Goal: Transaction & Acquisition: Book appointment/travel/reservation

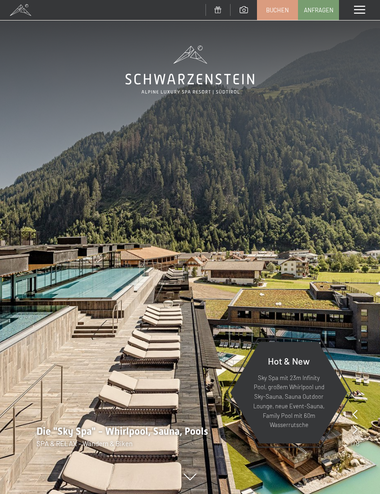
click at [283, 8] on span "Buchen" at bounding box center [277, 10] width 23 height 8
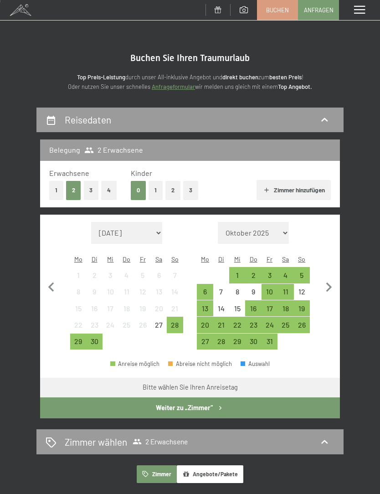
scroll to position [26, 0]
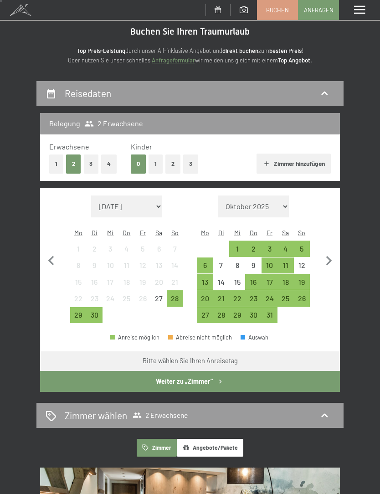
click at [336, 256] on icon "button" at bounding box center [328, 261] width 19 height 19
select select "[DATE]"
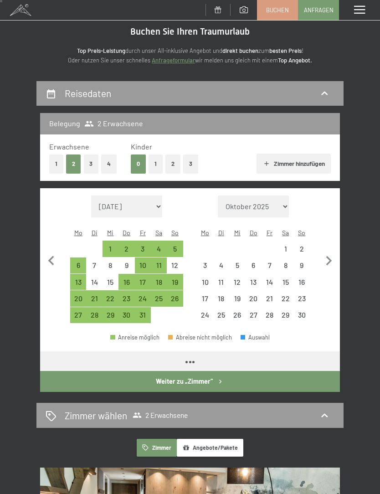
click at [336, 255] on icon "button" at bounding box center [328, 261] width 19 height 19
select select "[DATE]"
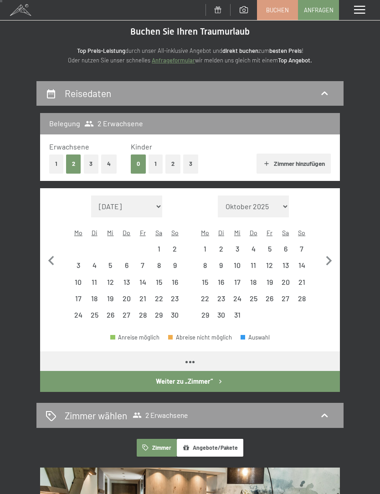
click at [329, 255] on icon "button" at bounding box center [328, 261] width 19 height 19
select select "[DATE]"
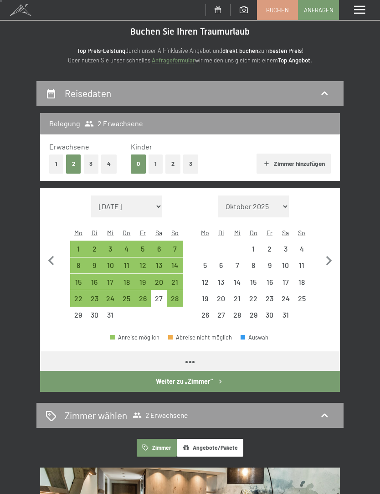
select select "[DATE]"
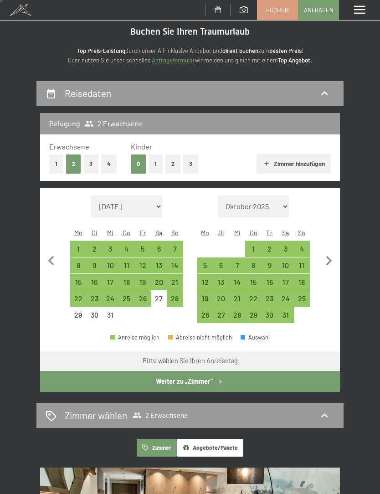
click at [334, 253] on icon "button" at bounding box center [328, 261] width 19 height 19
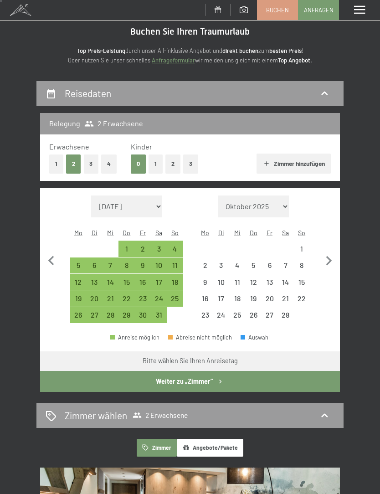
select select "[DATE]"
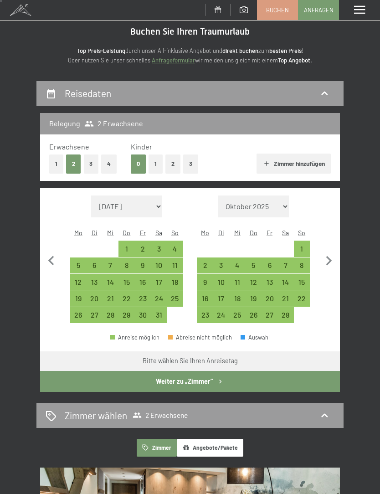
click at [308, 295] on div "22" at bounding box center [302, 302] width 14 height 14
select select "[DATE]"
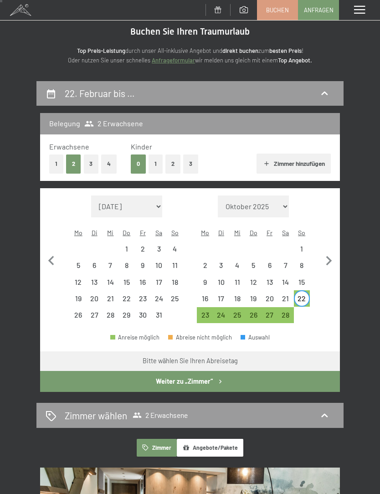
click at [336, 252] on icon "button" at bounding box center [328, 261] width 19 height 19
select select "[DATE]"
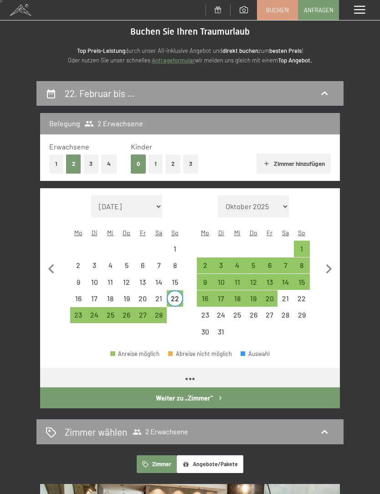
select select "[DATE]"
click at [303, 245] on div "1" at bounding box center [302, 252] width 14 height 14
select select "[DATE]"
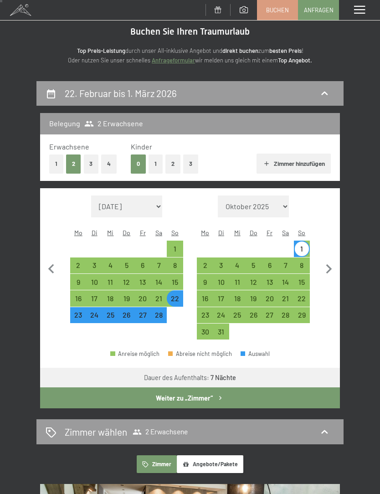
click at [217, 394] on icon "button" at bounding box center [220, 398] width 8 height 8
select select "[DATE]"
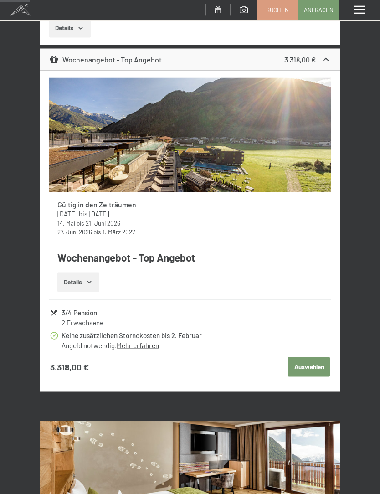
scroll to position [422, 0]
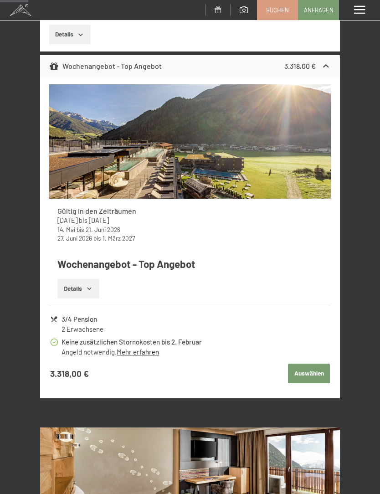
click at [146, 348] on link "Mehr erfahren" at bounding box center [138, 352] width 42 height 8
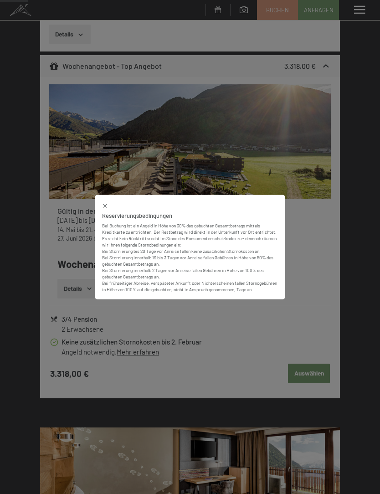
click at [106, 208] on icon at bounding box center [105, 206] width 4 height 4
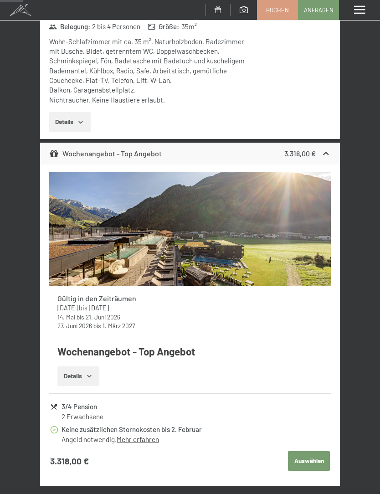
scroll to position [334, 0]
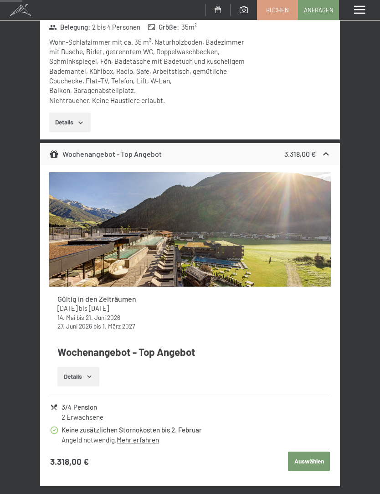
click at [97, 367] on button "Details" at bounding box center [77, 377] width 41 height 20
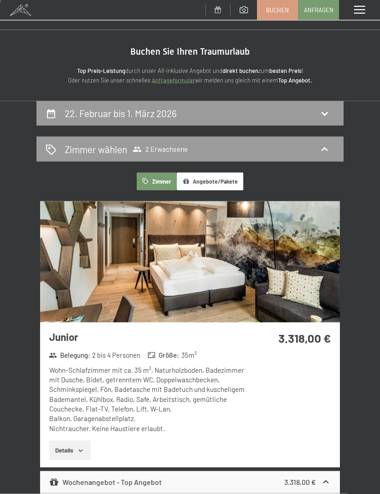
scroll to position [0, 0]
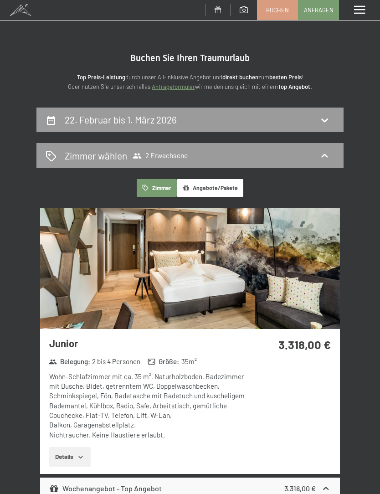
click at [306, 112] on div "22. Februar bis 1. März 2026" at bounding box center [189, 120] width 307 height 25
select select "[DATE]"
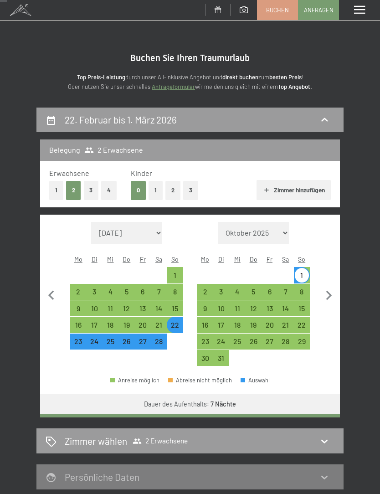
scroll to position [107, 0]
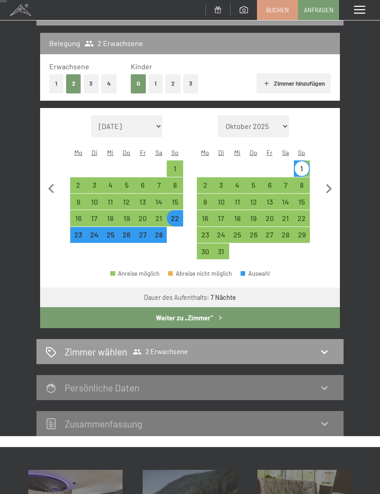
click at [163, 231] on div "28" at bounding box center [159, 238] width 14 height 14
select select "[DATE]"
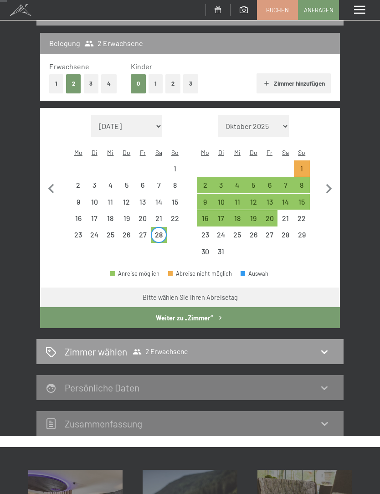
click at [176, 215] on div "22" at bounding box center [175, 222] width 14 height 14
select select "[DATE]"
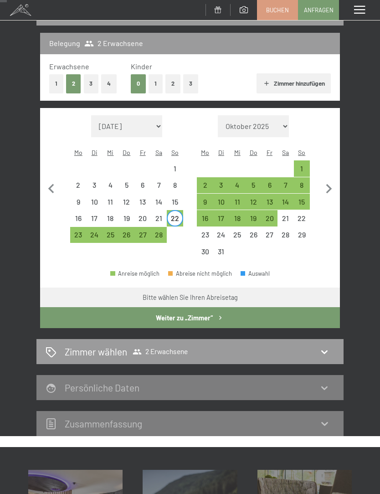
click at [163, 231] on div "28" at bounding box center [159, 238] width 14 height 14
select select "[DATE]"
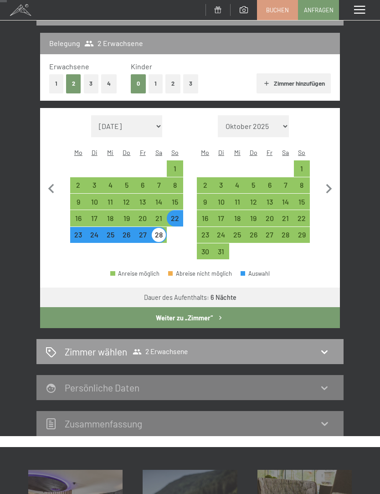
click at [209, 345] on div "Zimmer wählen 2 Erwachsene" at bounding box center [190, 351] width 289 height 13
select select "[DATE]"
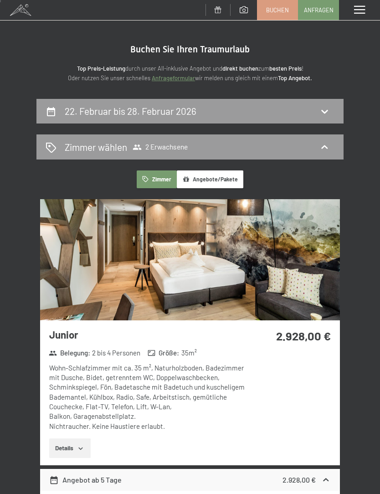
scroll to position [0, 0]
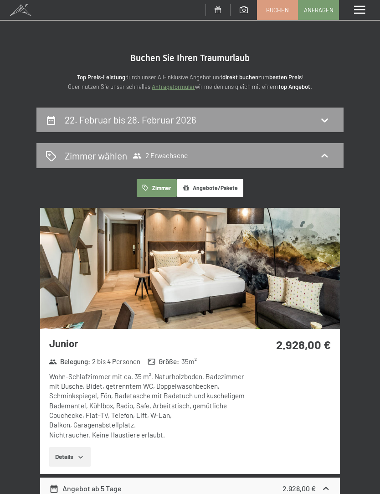
click at [173, 274] on img at bounding box center [190, 268] width 300 height 121
